Goal: Information Seeking & Learning: Learn about a topic

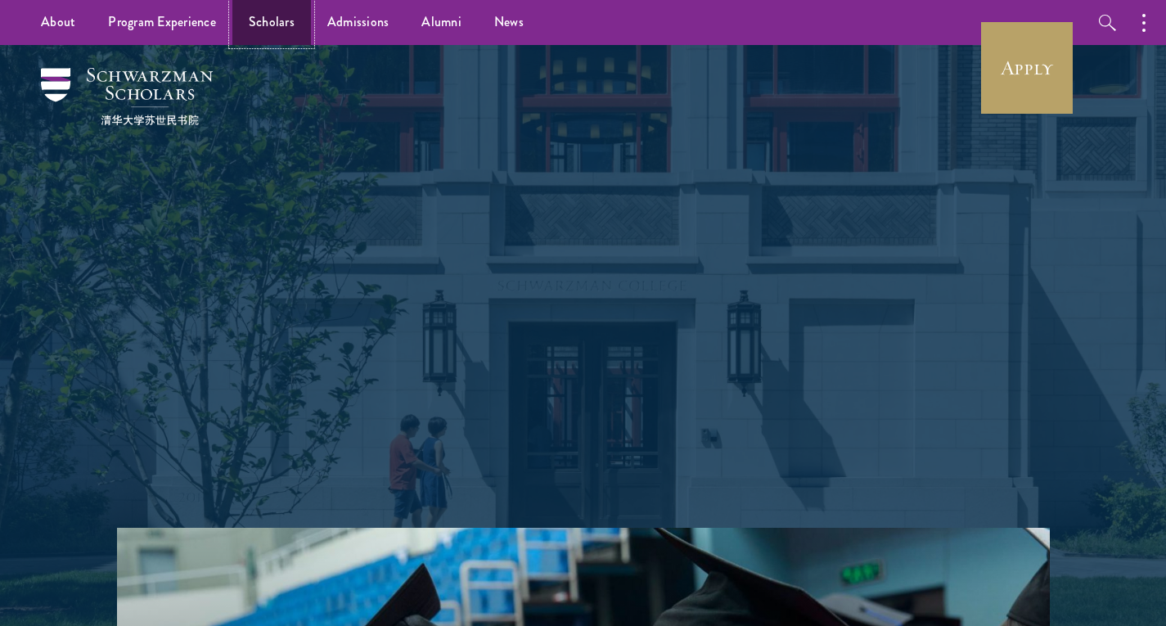
click at [274, 25] on link "Scholars" at bounding box center [271, 22] width 79 height 45
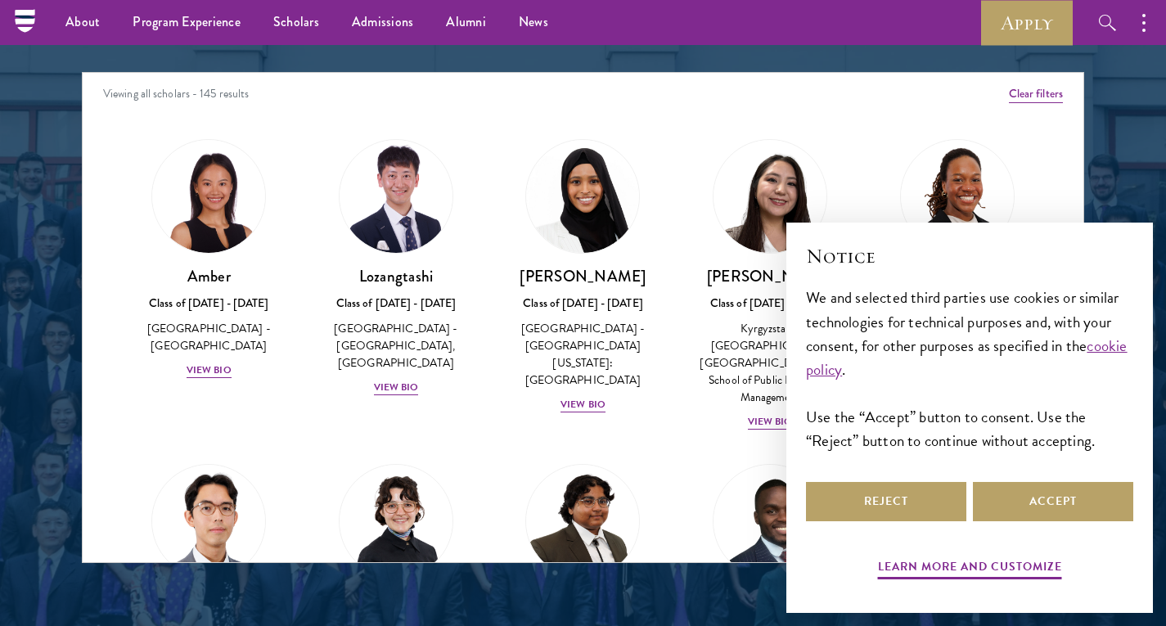
scroll to position [2096, 0]
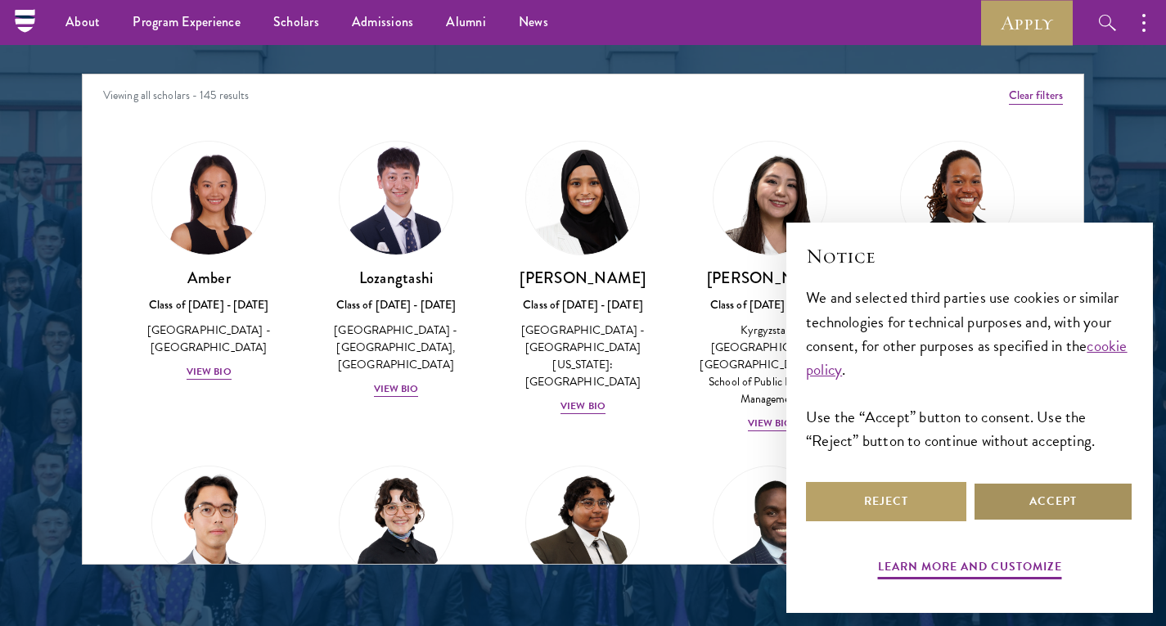
click at [1045, 501] on button "Accept" at bounding box center [1053, 501] width 160 height 39
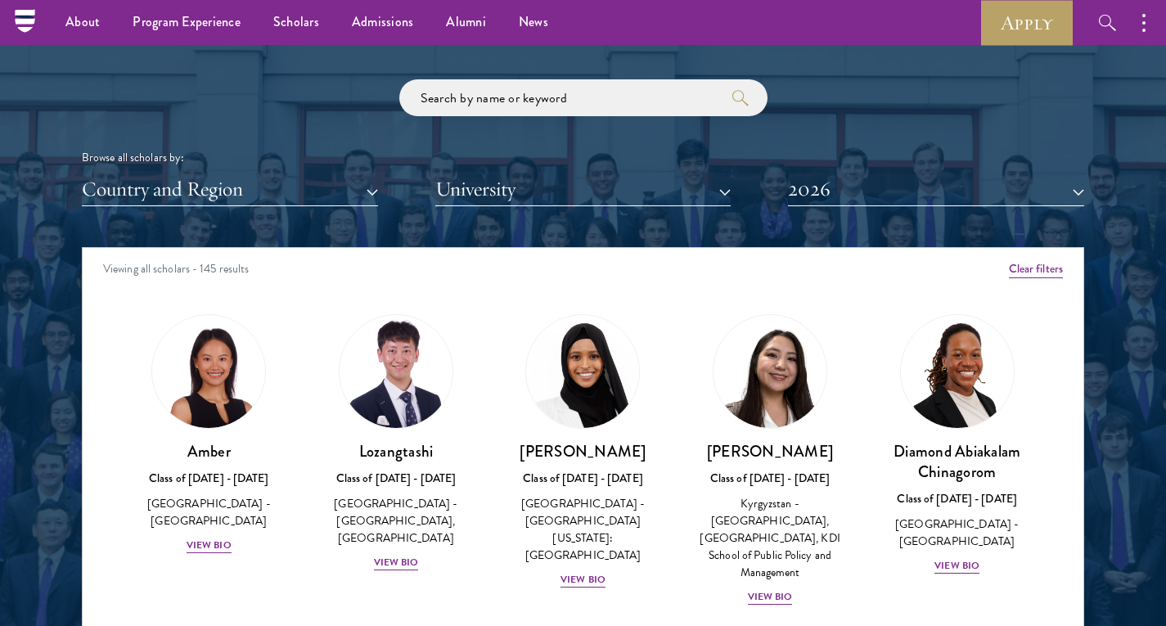
scroll to position [1920, 0]
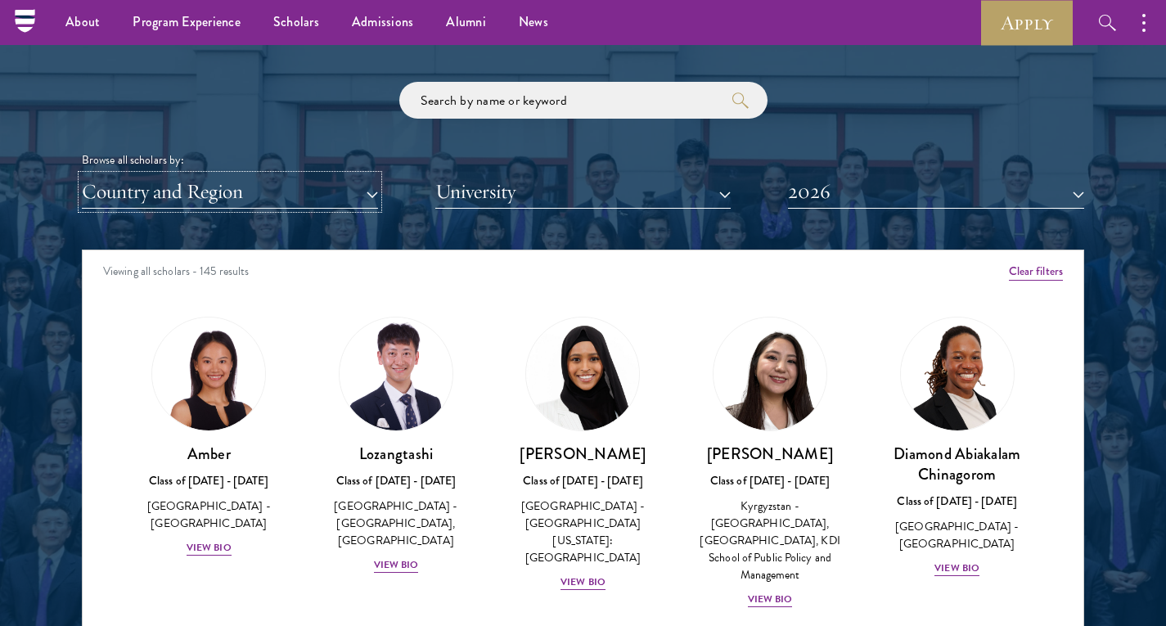
click at [314, 193] on button "Country and Region" at bounding box center [230, 192] width 296 height 34
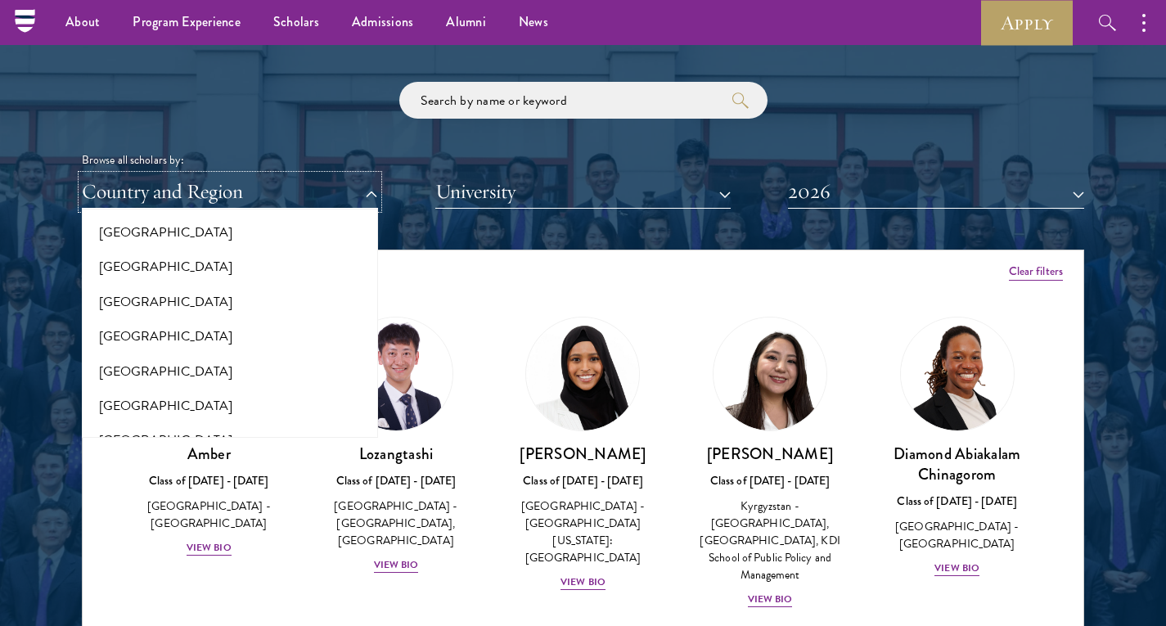
scroll to position [499, 0]
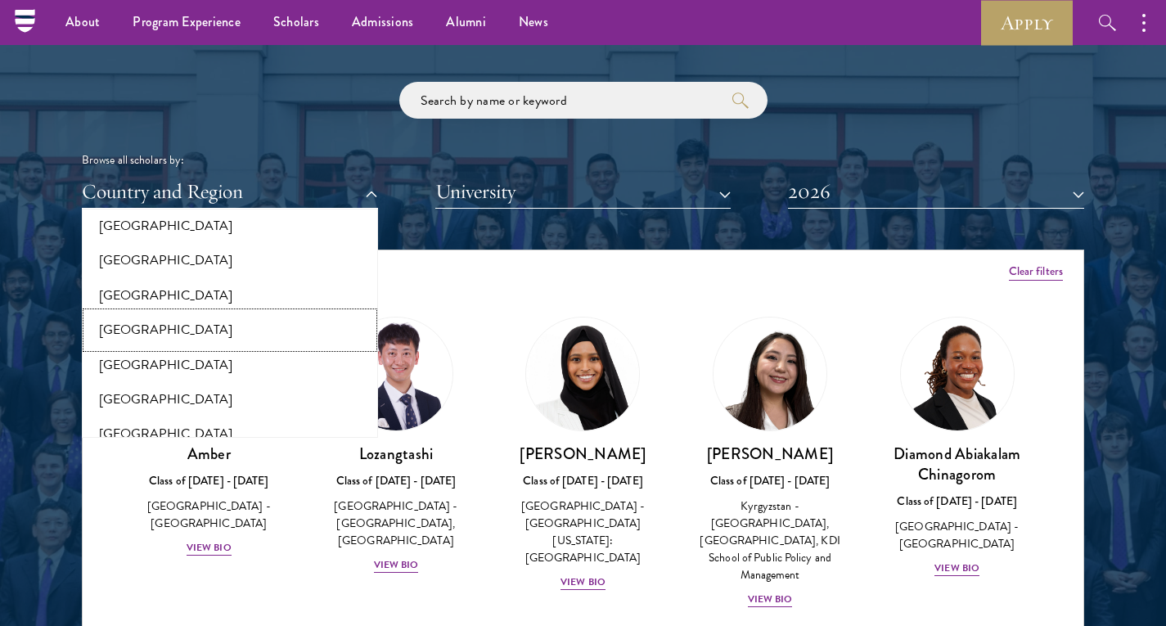
click at [126, 313] on button "[GEOGRAPHIC_DATA]" at bounding box center [230, 330] width 286 height 34
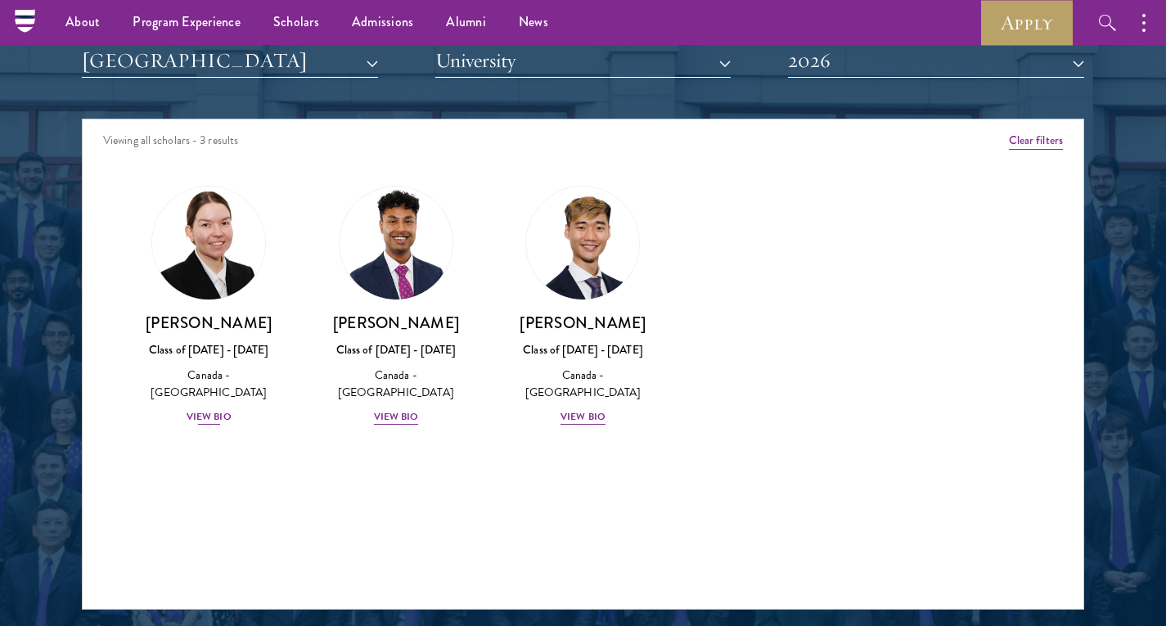
scroll to position [1965, 0]
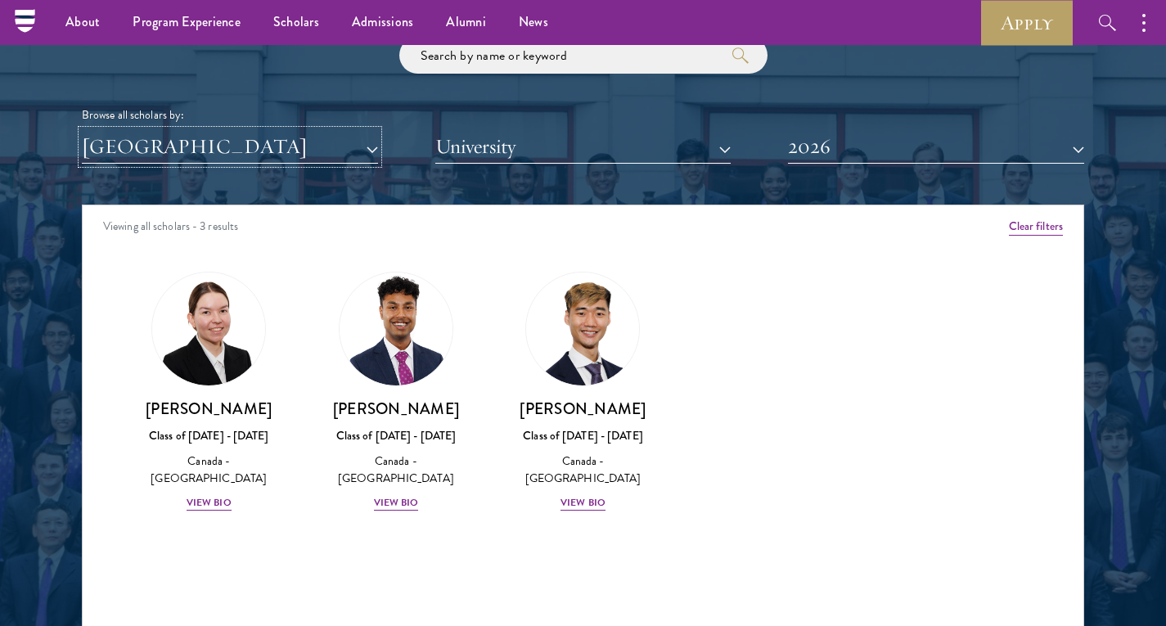
click at [255, 151] on button "[GEOGRAPHIC_DATA]" at bounding box center [230, 147] width 296 height 34
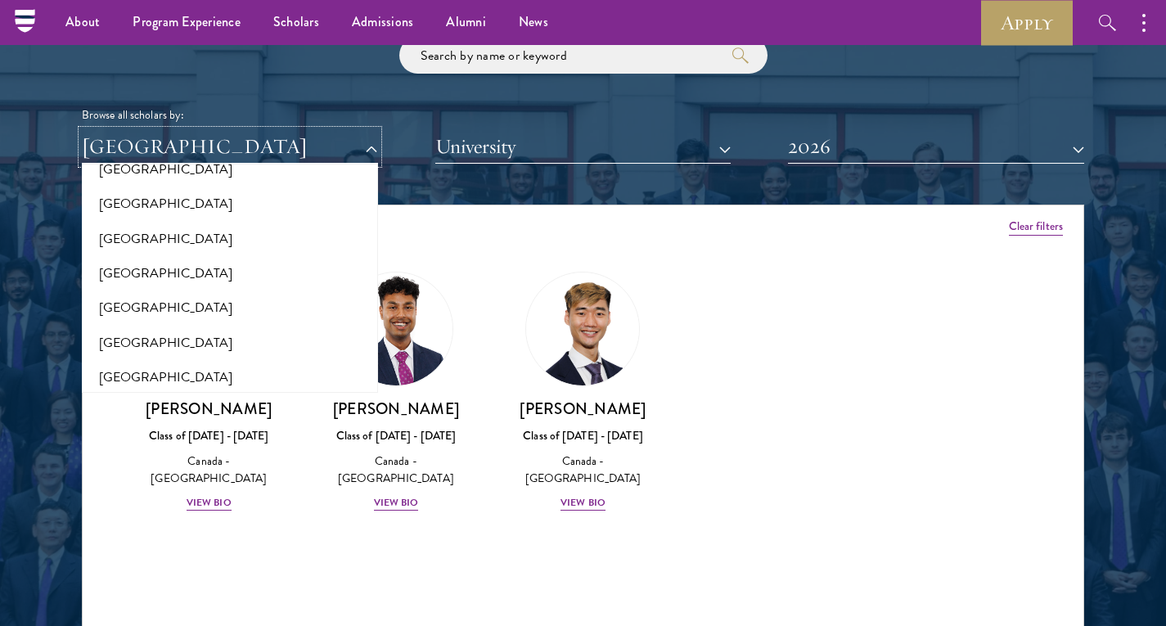
scroll to position [0, 0]
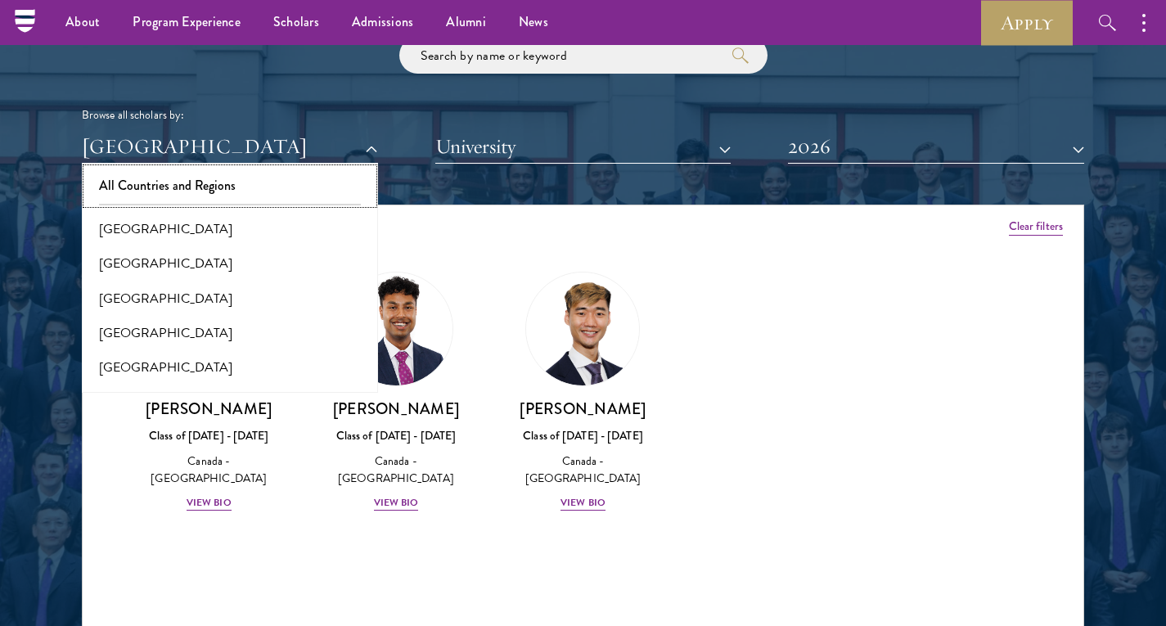
click at [171, 177] on button "All Countries and Regions" at bounding box center [230, 186] width 286 height 34
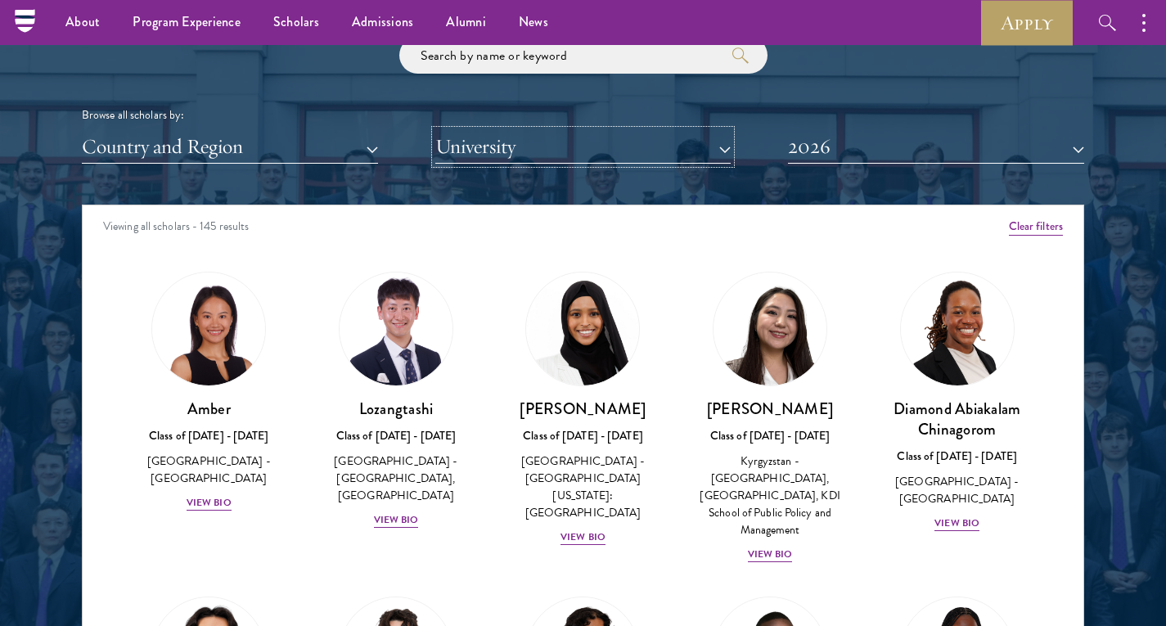
click at [541, 146] on button "University" at bounding box center [583, 147] width 296 height 34
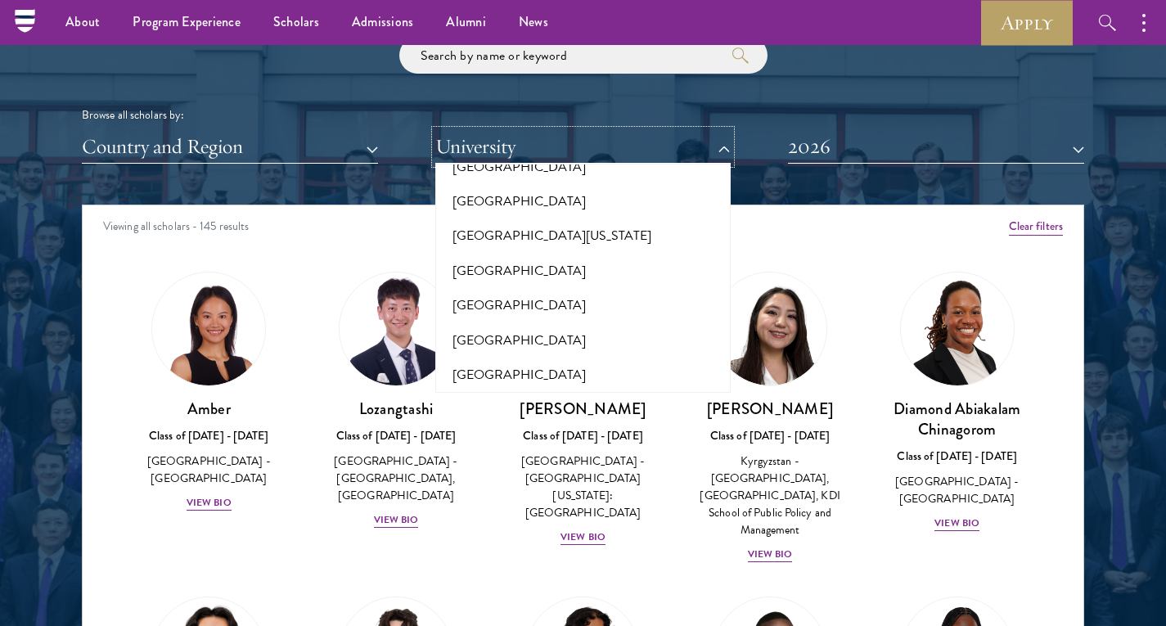
scroll to position [14825, 0]
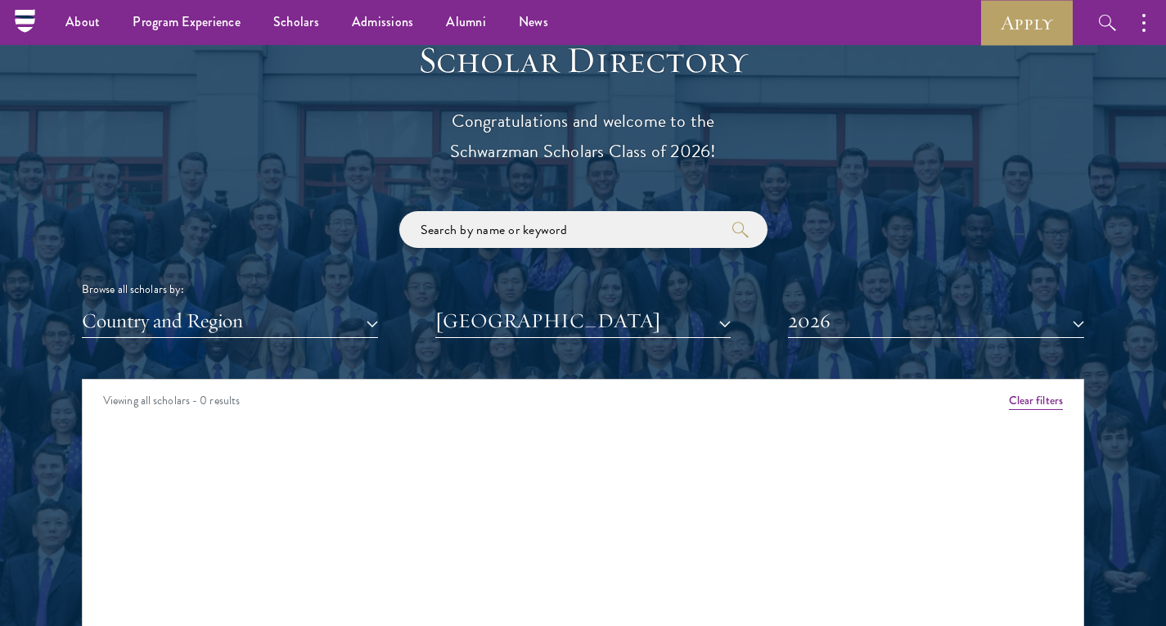
scroll to position [1777, 0]
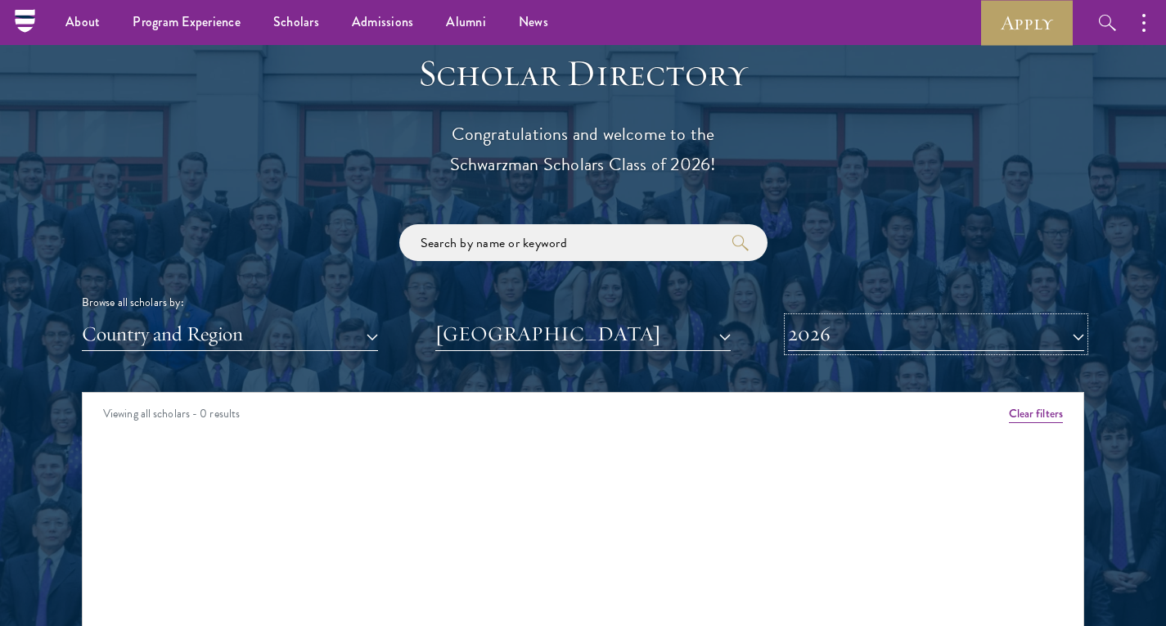
click at [908, 341] on button "2026" at bounding box center [936, 335] width 296 height 34
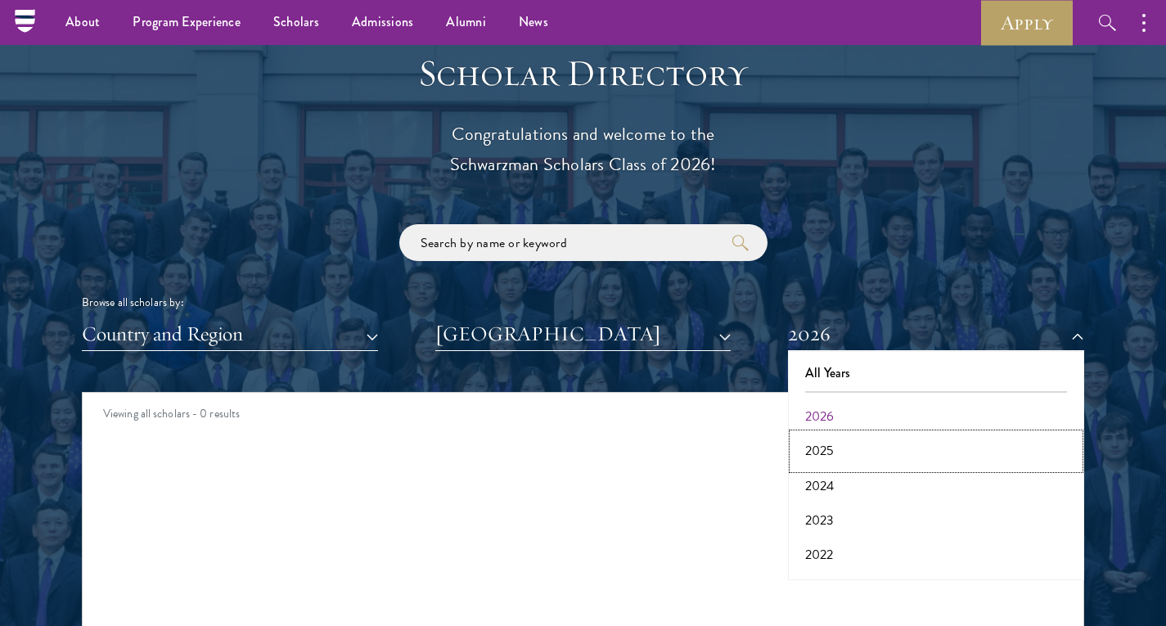
click at [836, 444] on button "2025" at bounding box center [936, 451] width 286 height 34
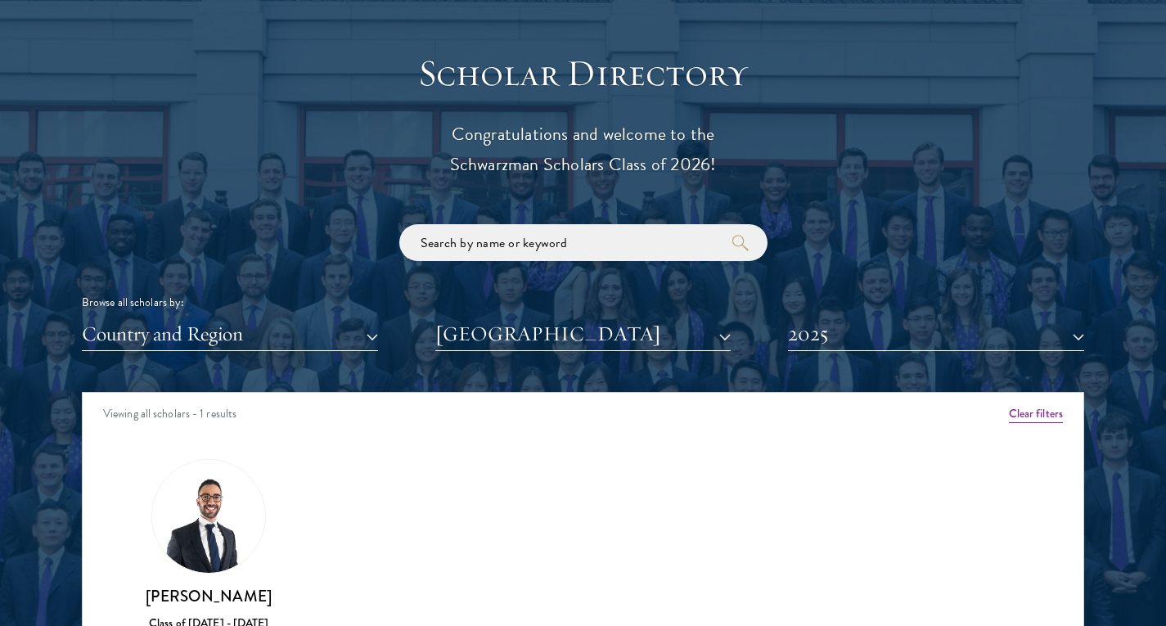
scroll to position [1951, 0]
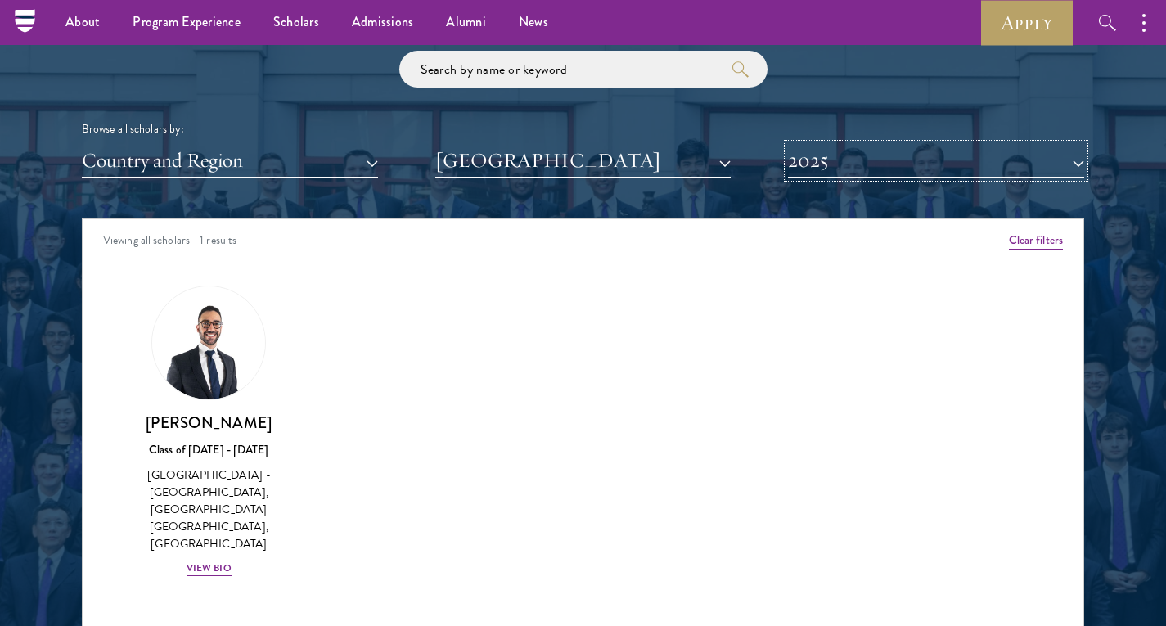
click at [827, 161] on button "2025" at bounding box center [936, 161] width 296 height 34
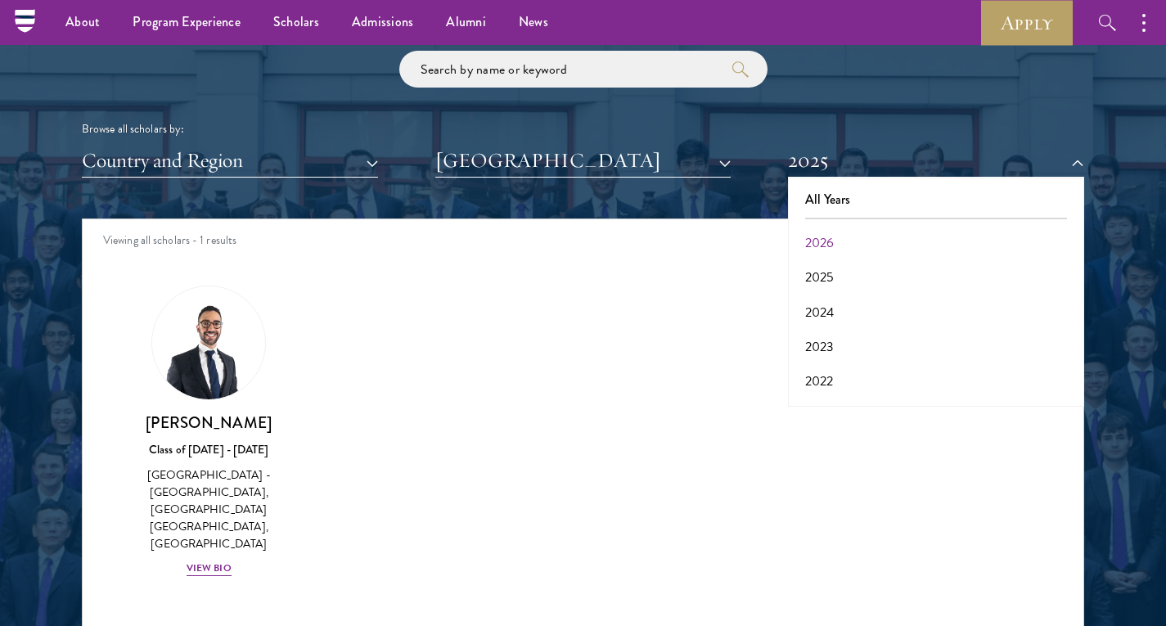
click at [546, 347] on div "Amber Class of [DATE] - [DATE] [GEOGRAPHIC_DATA] - [GEOGRAPHIC_DATA] View Bio C…" at bounding box center [583, 446] width 1001 height 362
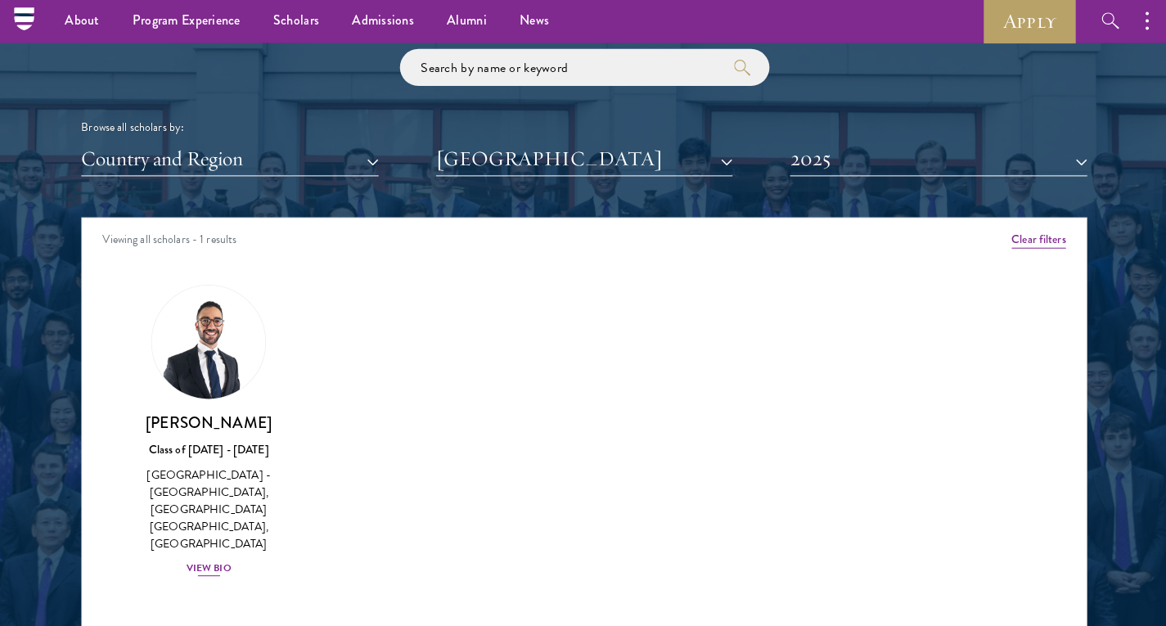
scroll to position [1950, 0]
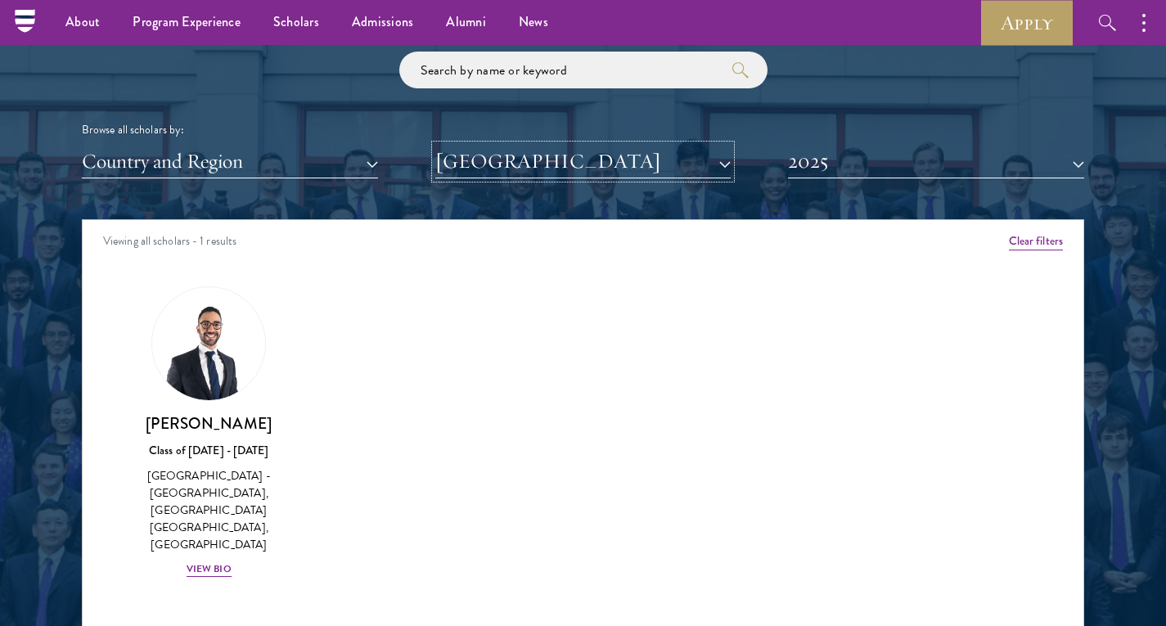
click at [530, 177] on button "[GEOGRAPHIC_DATA]" at bounding box center [583, 162] width 296 height 34
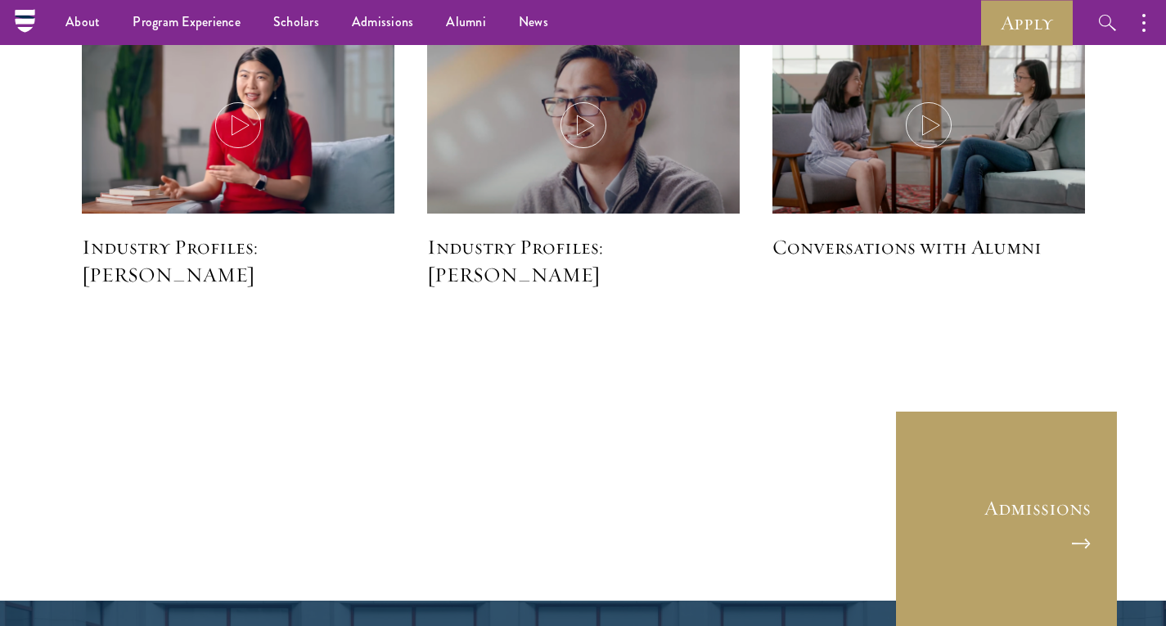
scroll to position [4146, 0]
